Goal: Information Seeking & Learning: Learn about a topic

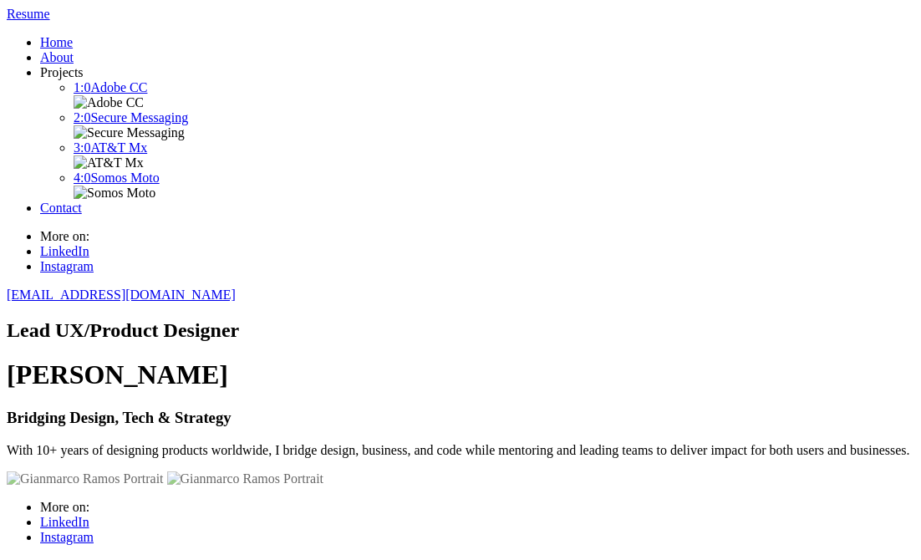
click at [465, 486] on div at bounding box center [460, 478] width 907 height 15
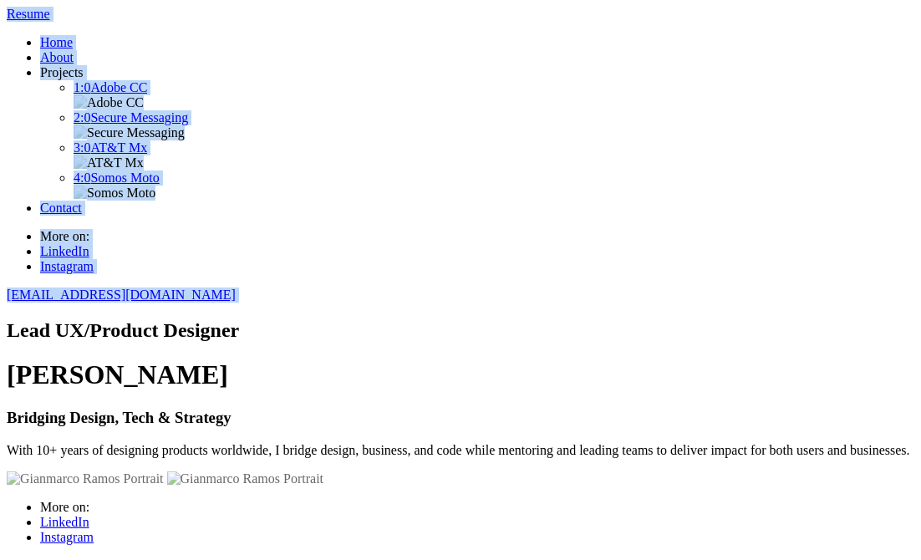
drag, startPoint x: 372, startPoint y: 3, endPoint x: 263, endPoint y: -47, distance: 119.3
click at [263, 0] on html "Resume Home About Projects 1:0 Adobe CC 2:0 Secure Messaging 3:0 AT&T Mx 4:0 So…" at bounding box center [460, 280] width 921 height 560
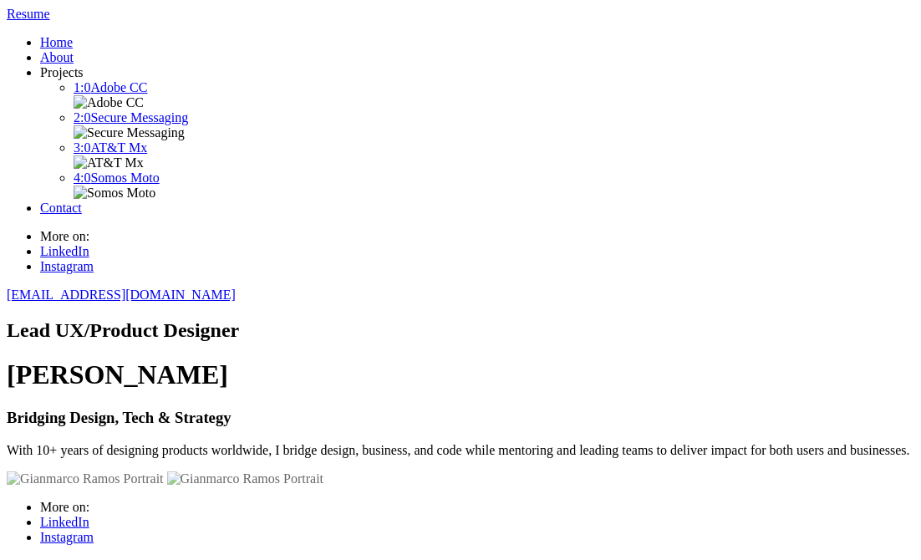
click at [463, 486] on div at bounding box center [460, 478] width 907 height 15
click at [458, 486] on div at bounding box center [460, 478] width 907 height 15
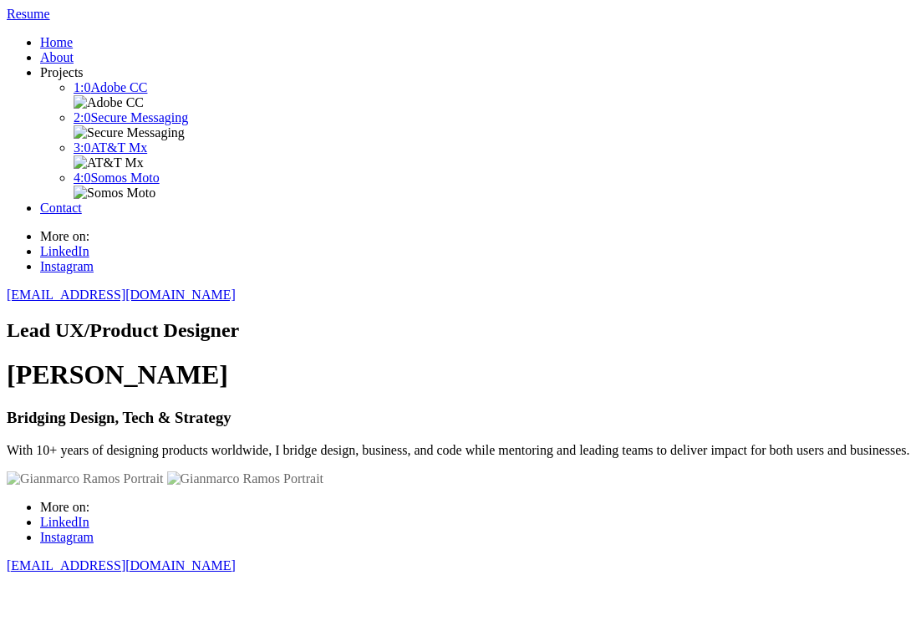
click at [210, 409] on h3 "Bridging Design, Tech & Strategy" at bounding box center [460, 418] width 907 height 18
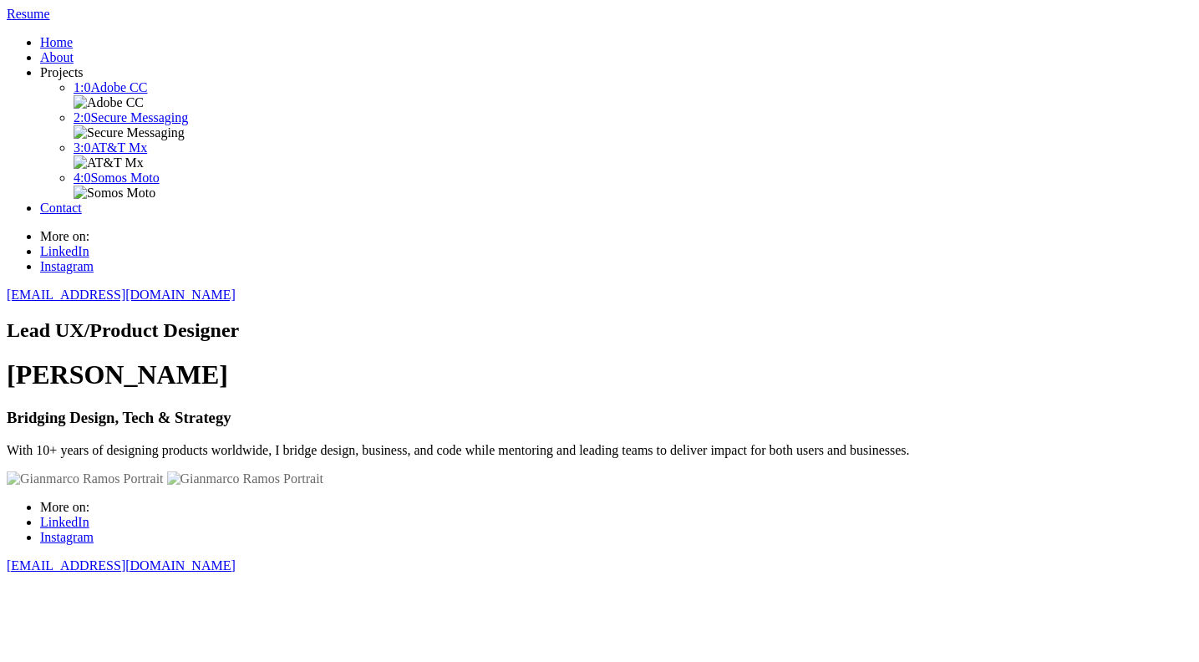
click at [7, 302] on span at bounding box center [7, 302] width 0 height 0
click at [8, 319] on div "Lead UX/Product Designer Gianmarco Ramos Bridging Design, Tech & Strategy With …" at bounding box center [600, 650] width 1186 height 662
click at [7, 302] on span at bounding box center [7, 302] width 0 height 0
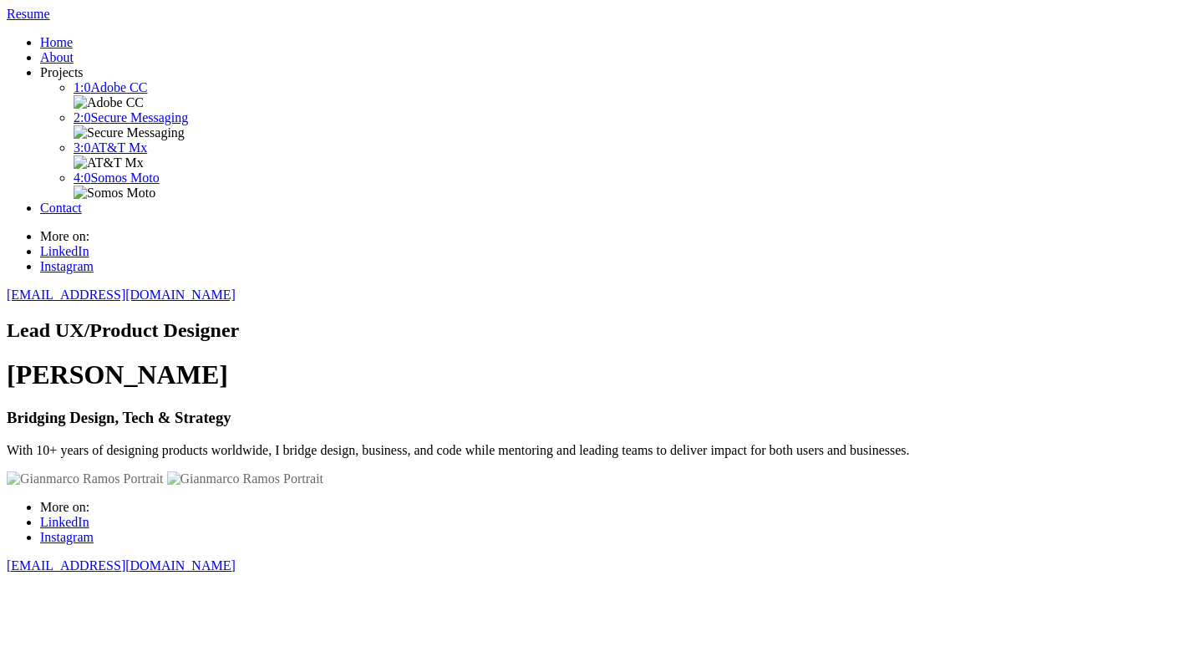
click at [7, 302] on span at bounding box center [7, 302] width 0 height 0
click at [147, 94] on link "1:0 Adobe CC" at bounding box center [111, 87] width 74 height 14
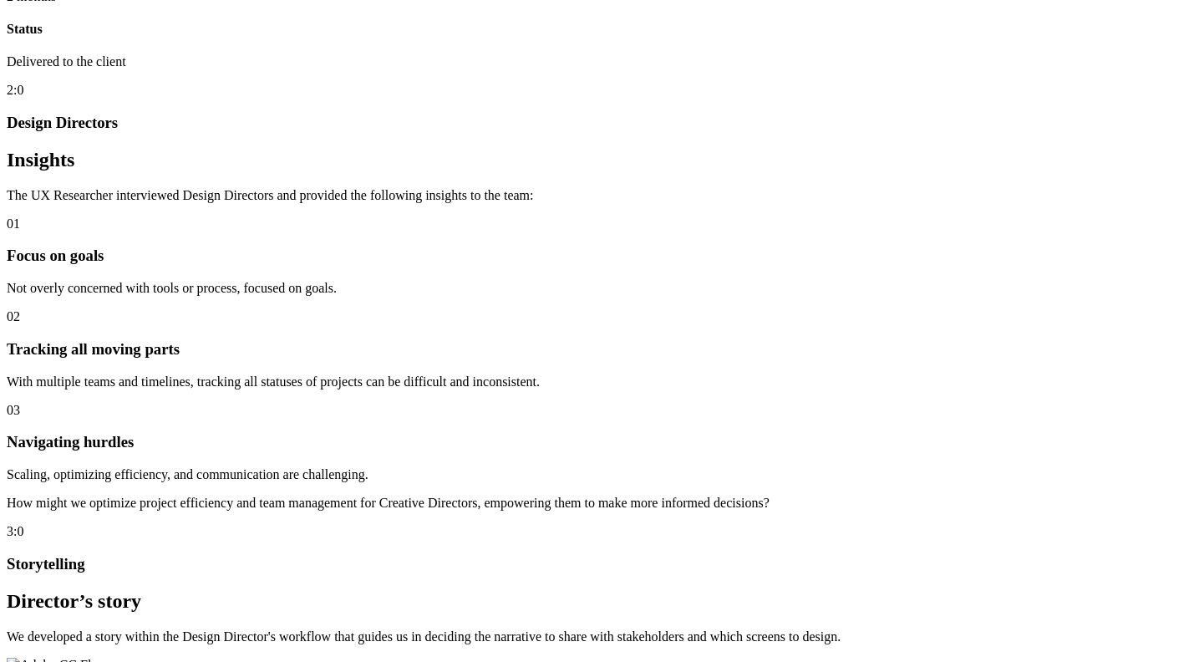
scroll to position [987, 0]
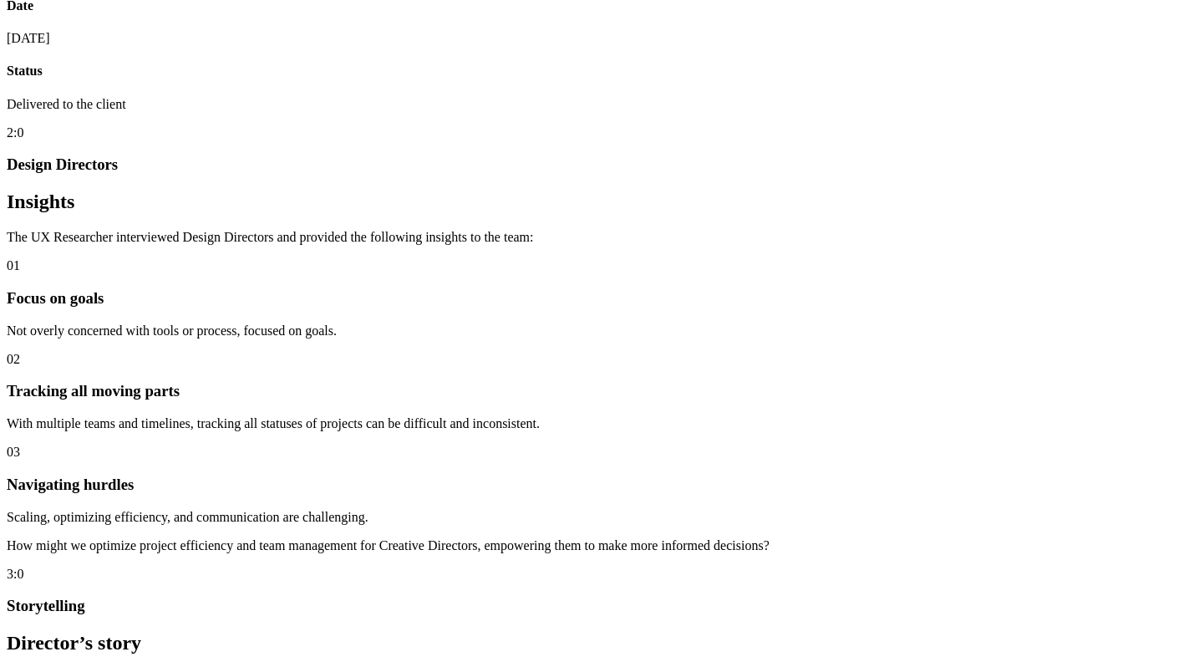
scroll to position [828, 0]
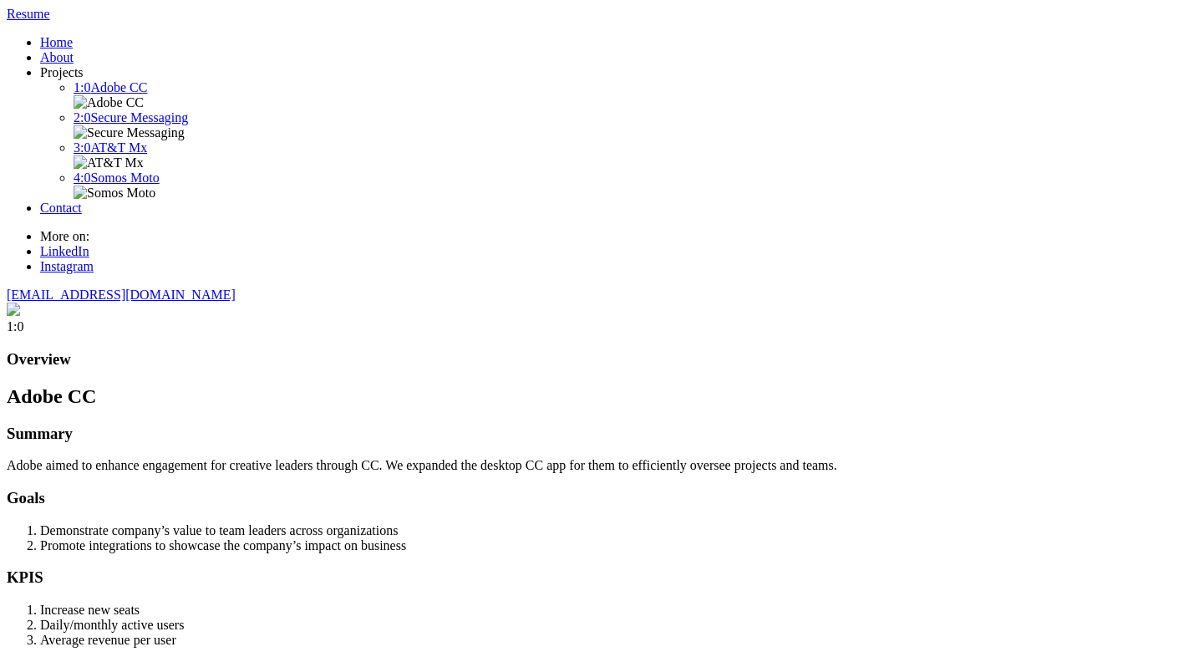
click at [7, 302] on span at bounding box center [7, 302] width 0 height 0
click at [188, 124] on link "2:0 Secure Messaging" at bounding box center [131, 117] width 114 height 14
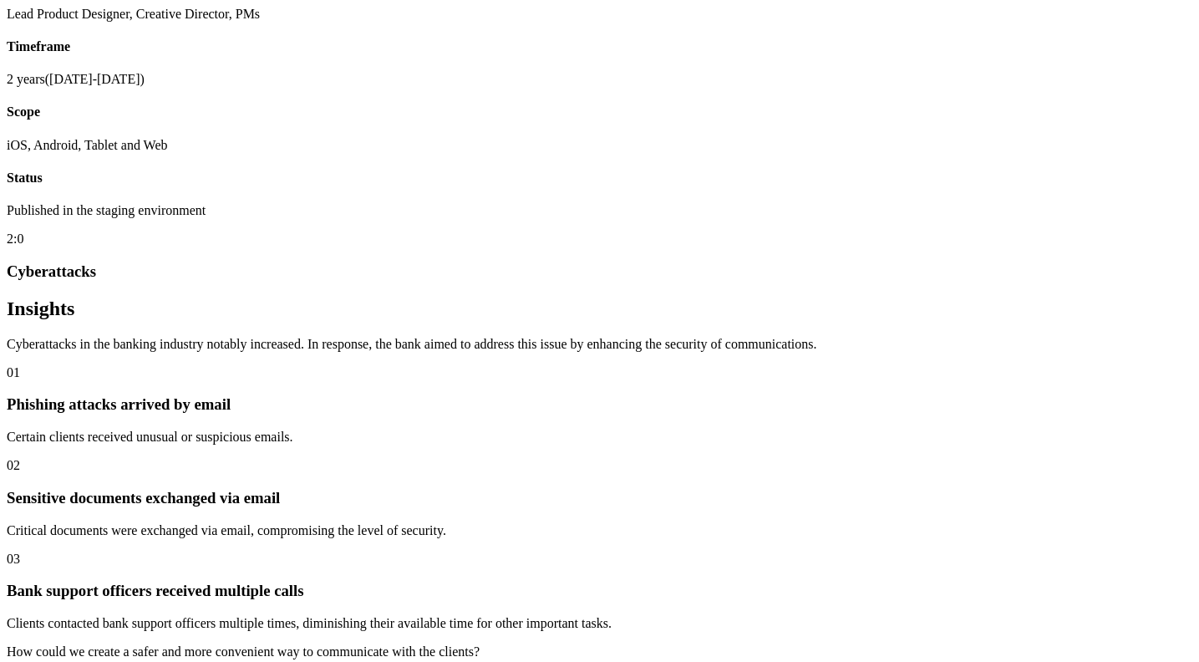
scroll to position [810, 0]
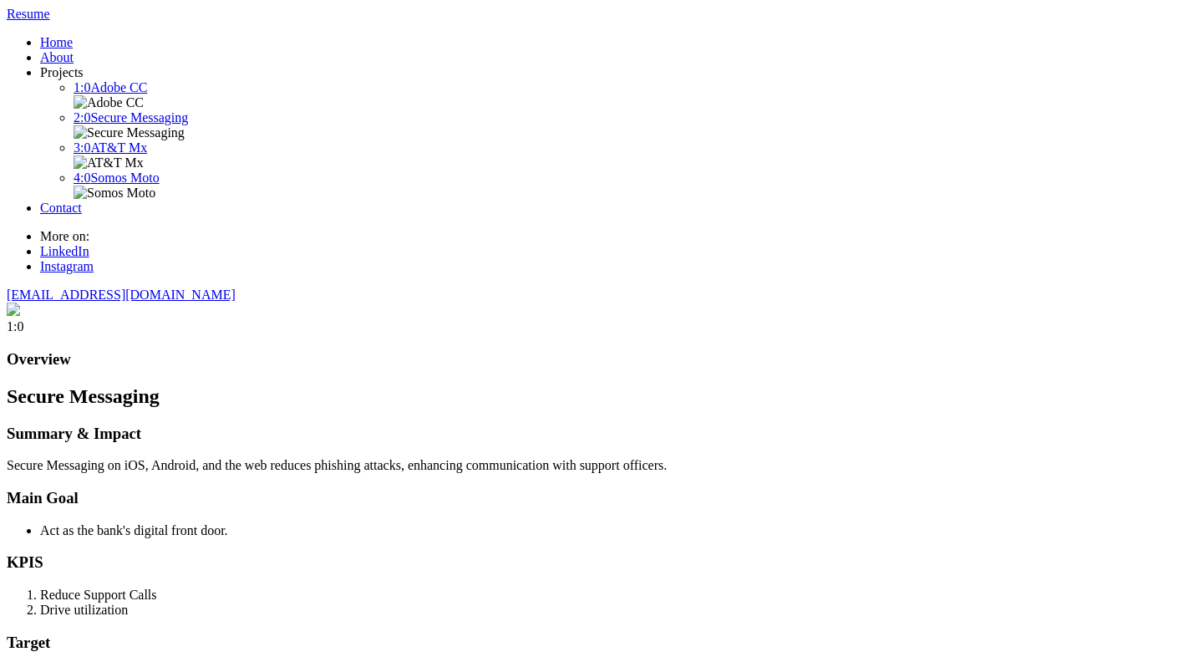
scroll to position [810, 0]
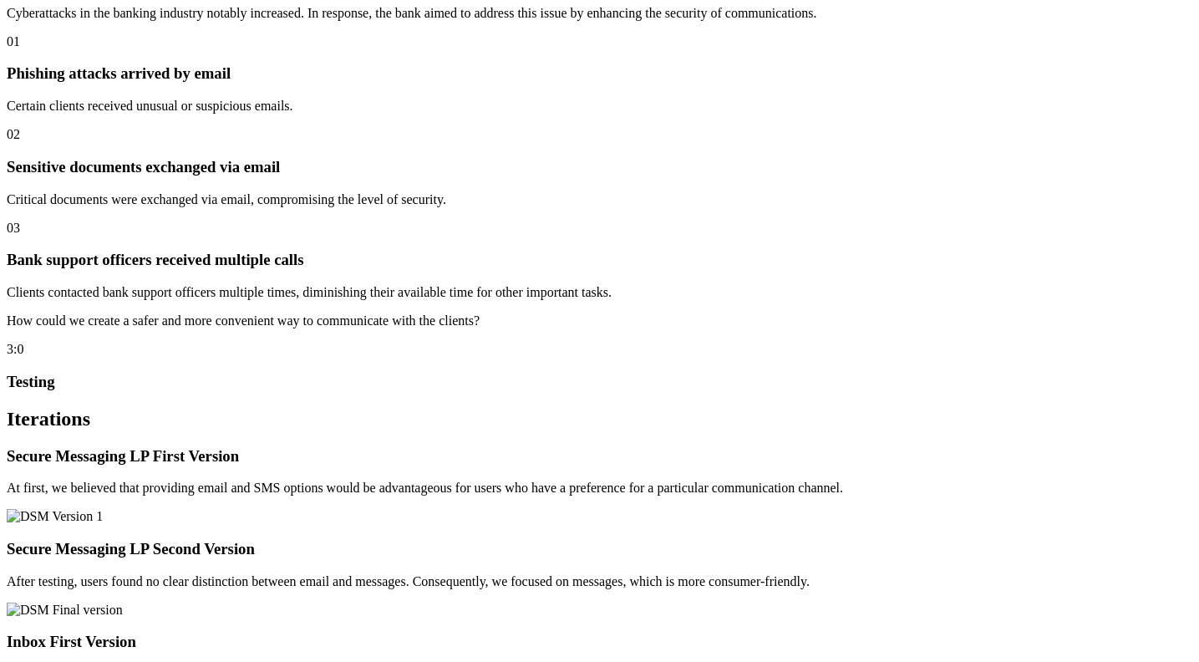
scroll to position [1136, 0]
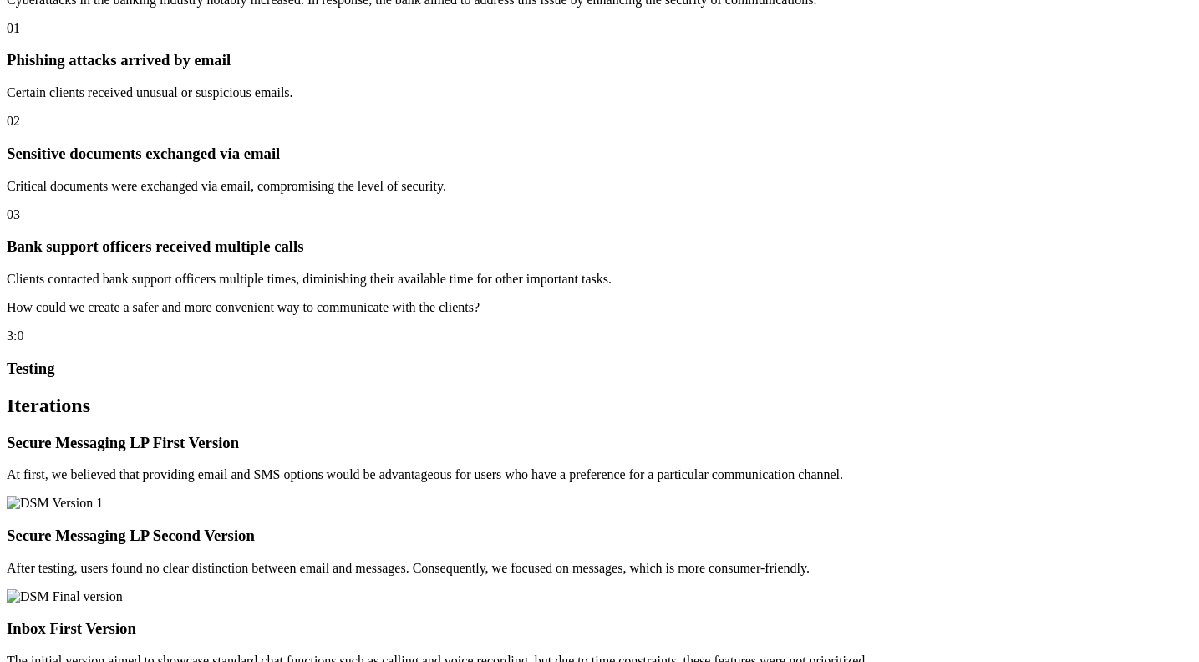
copy div "Bank digital users and bank support officers."
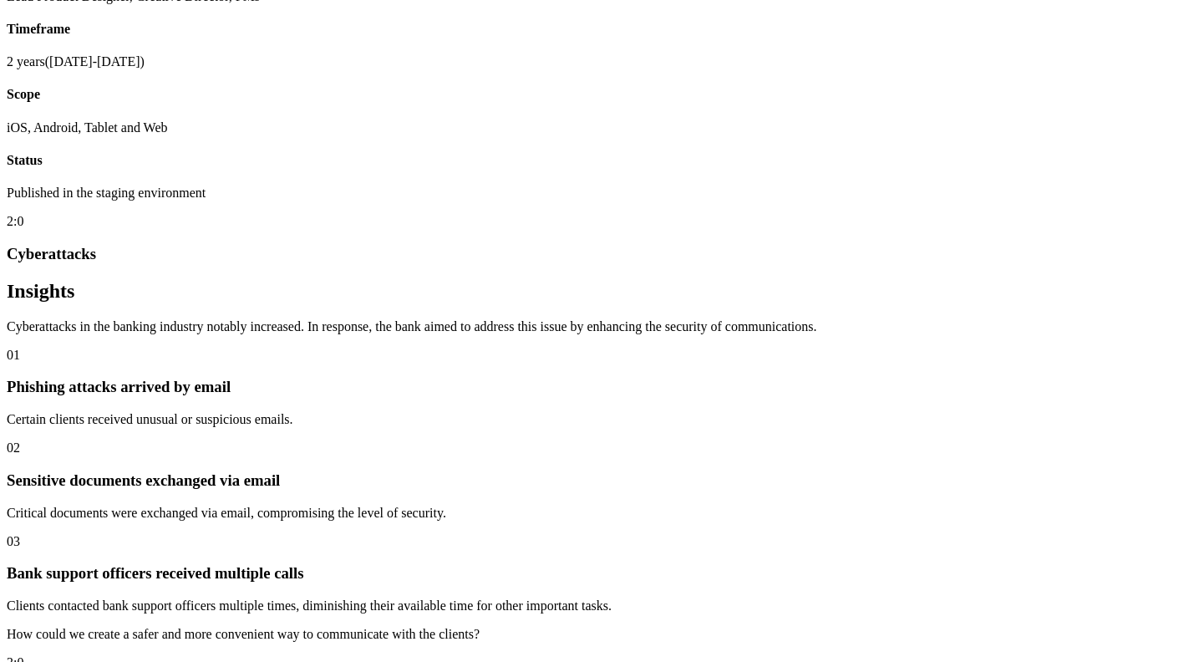
scroll to position [806, 0]
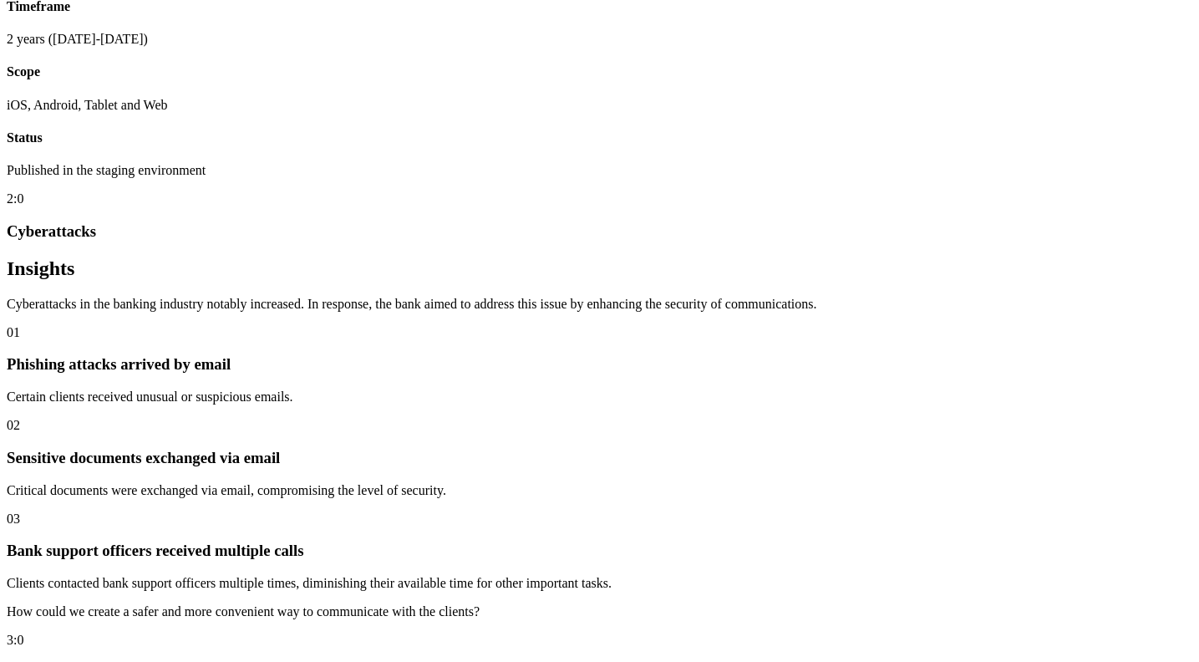
scroll to position [797, 0]
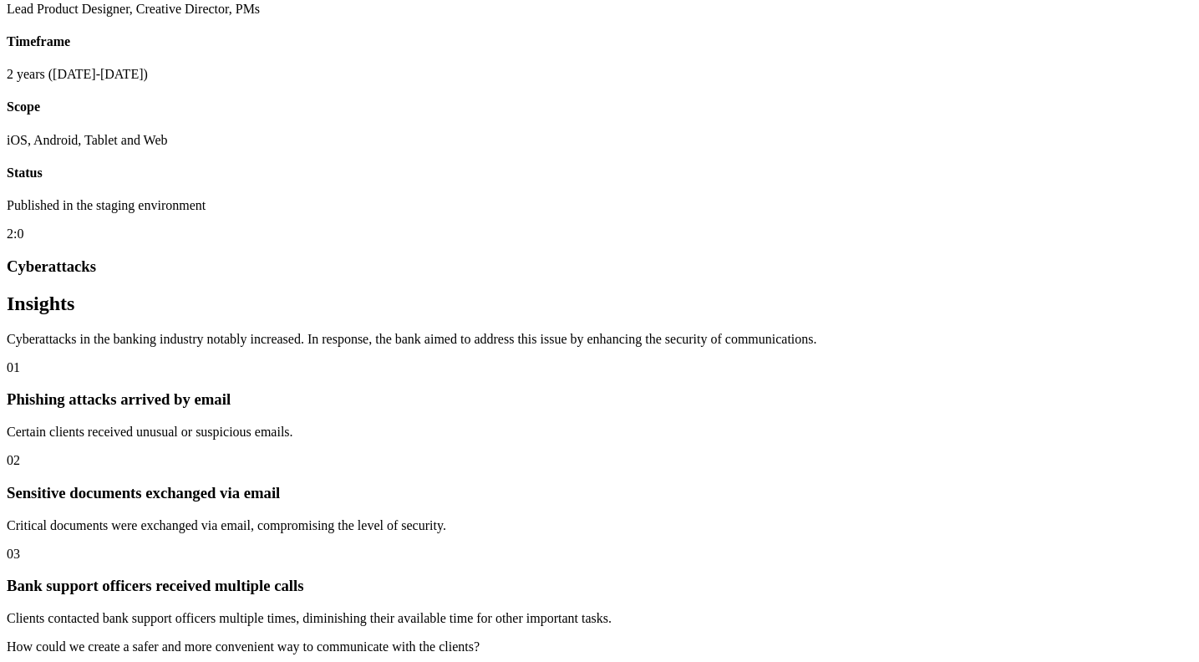
copy div "Bank digital users and bank support officers."
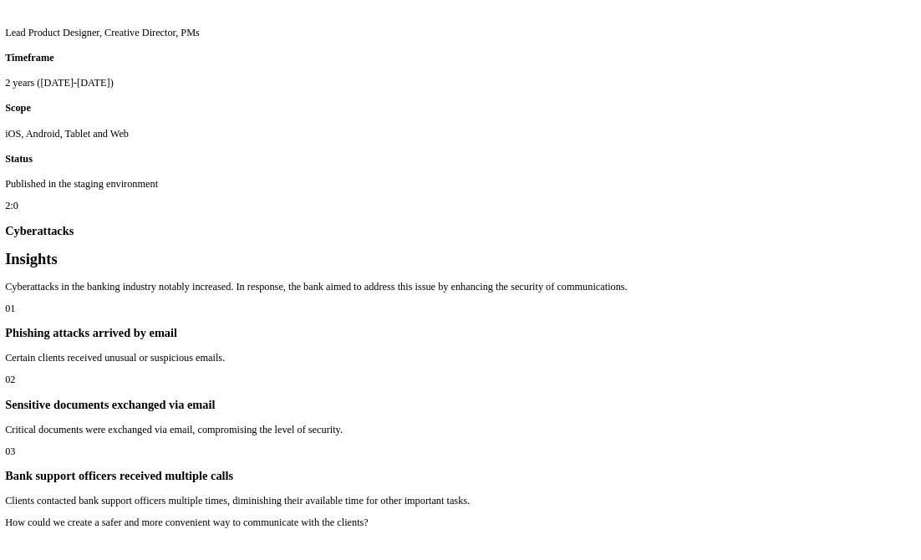
scroll to position [767, 0]
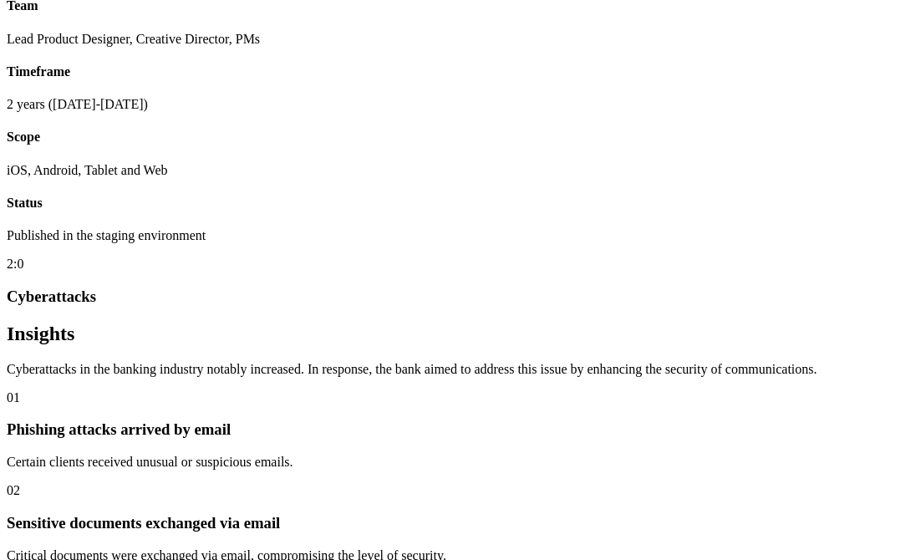
drag, startPoint x: 821, startPoint y: 22, endPoint x: 954, endPoint y: 15, distance: 133.0
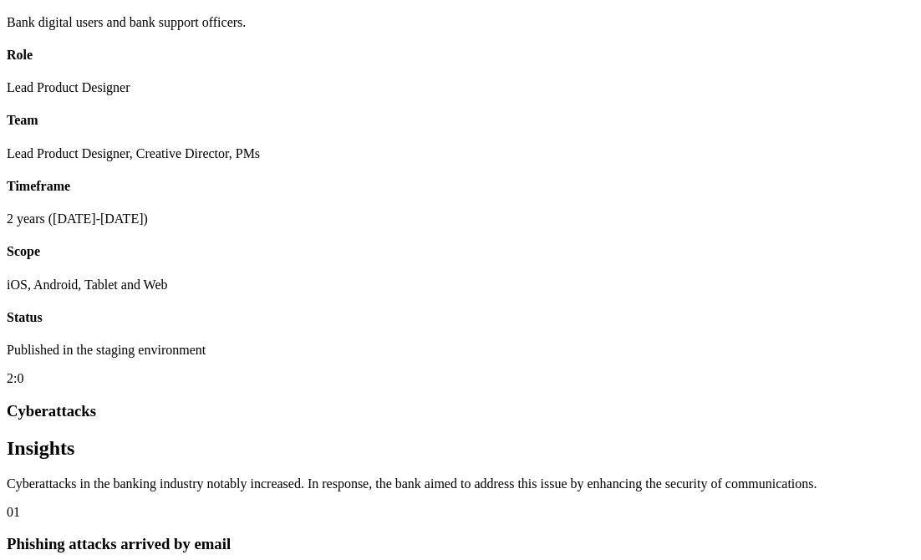
scroll to position [717, 0]
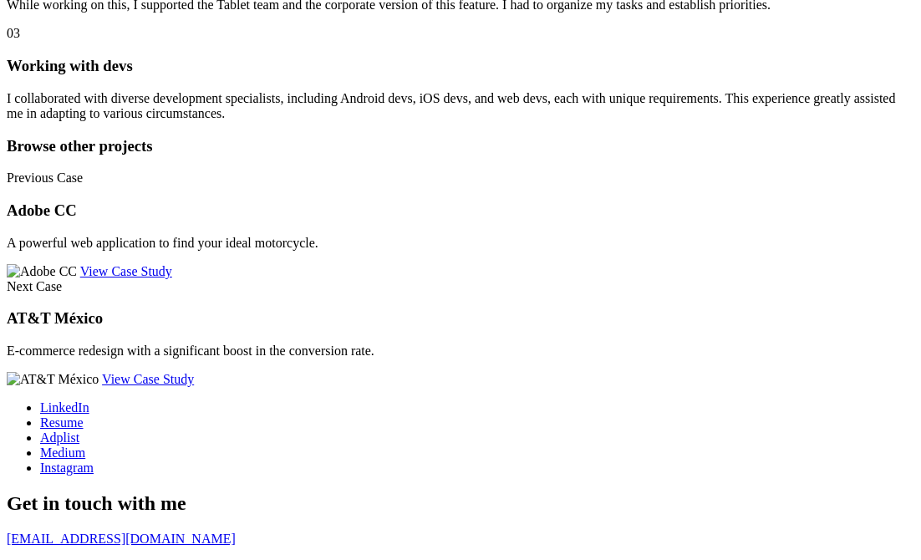
scroll to position [5969, 0]
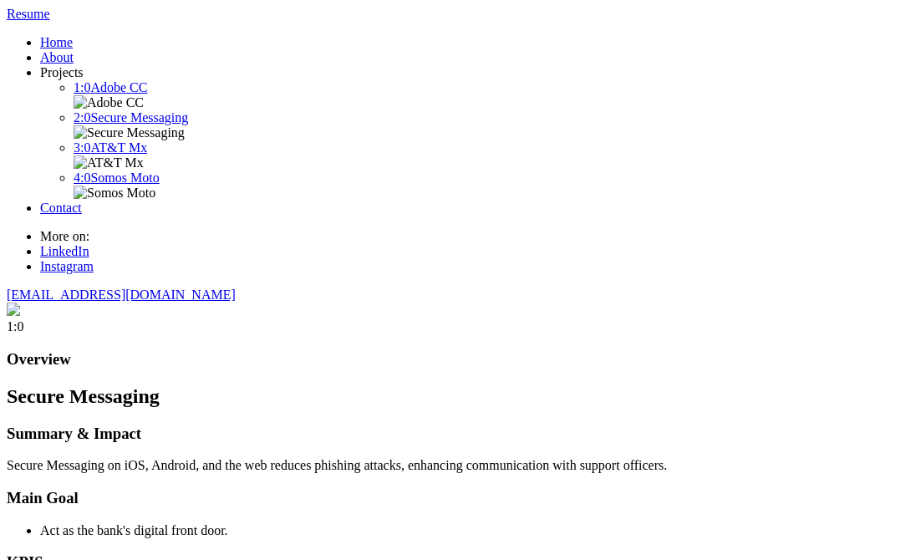
scroll to position [5969, 0]
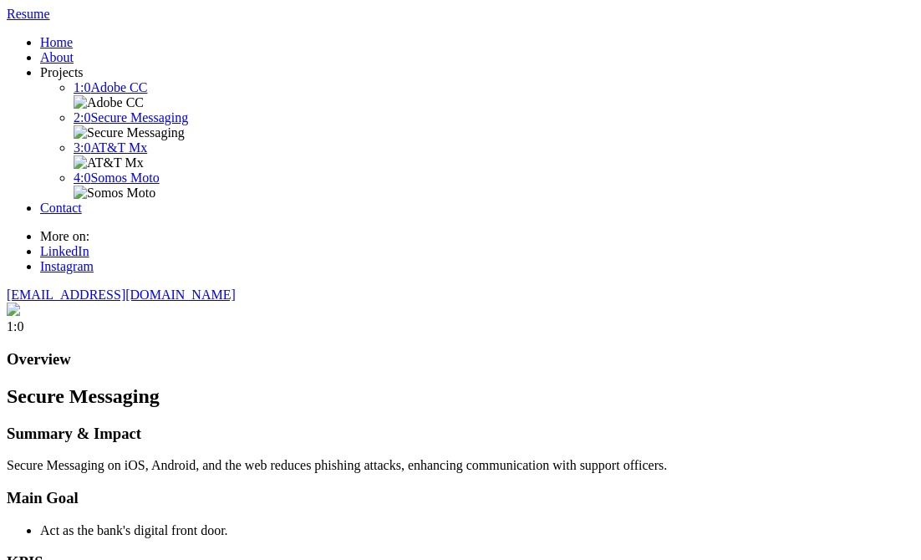
scroll to position [5969, 0]
